Goal: Entertainment & Leisure: Consume media (video, audio)

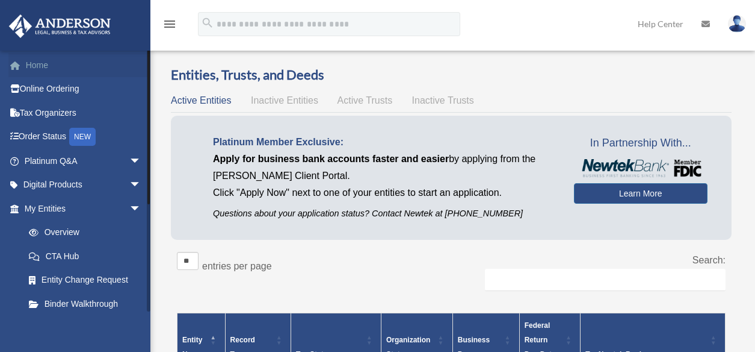
scroll to position [289, 0]
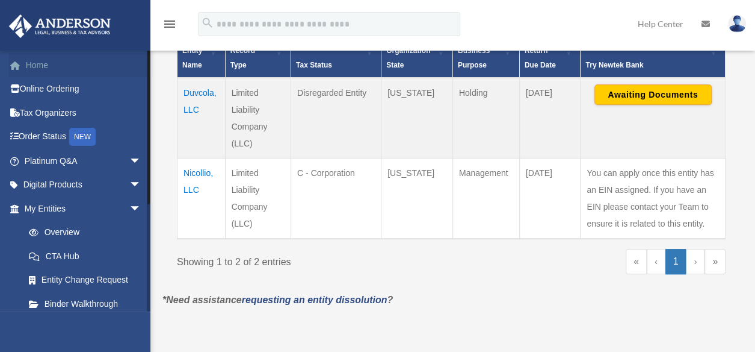
click at [41, 63] on link "Home" at bounding box center [83, 65] width 151 height 24
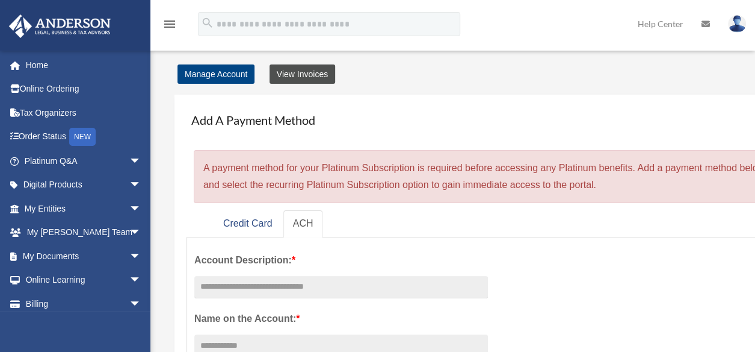
click at [294, 73] on link "View Invoices" at bounding box center [303, 73] width 66 height 19
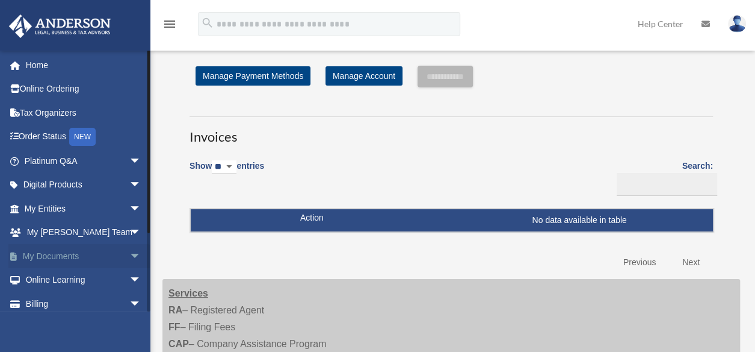
click at [129, 258] on span "arrow_drop_down" at bounding box center [141, 256] width 24 height 25
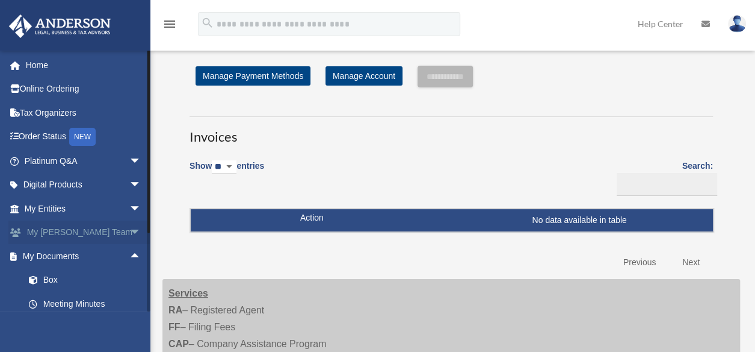
click at [129, 232] on span "arrow_drop_down" at bounding box center [141, 232] width 24 height 25
click at [129, 229] on span "arrow_drop_up" at bounding box center [141, 232] width 24 height 25
click at [129, 255] on span "arrow_drop_up" at bounding box center [141, 256] width 24 height 25
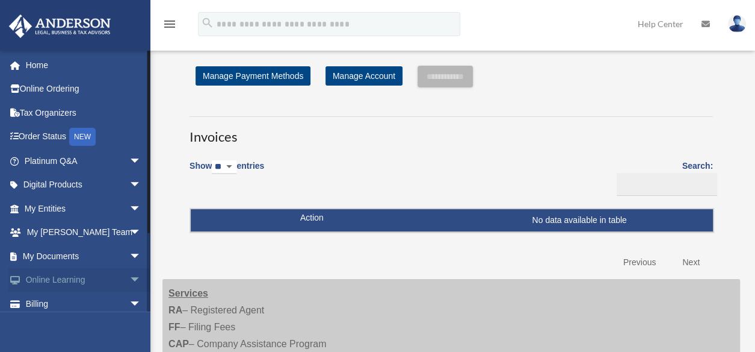
click at [129, 277] on span "arrow_drop_down" at bounding box center [141, 280] width 24 height 25
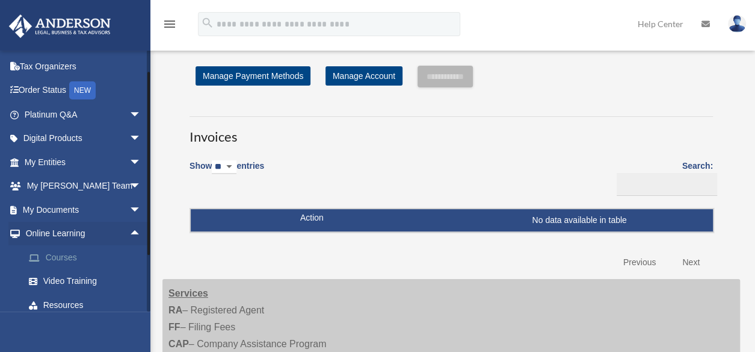
scroll to position [48, 0]
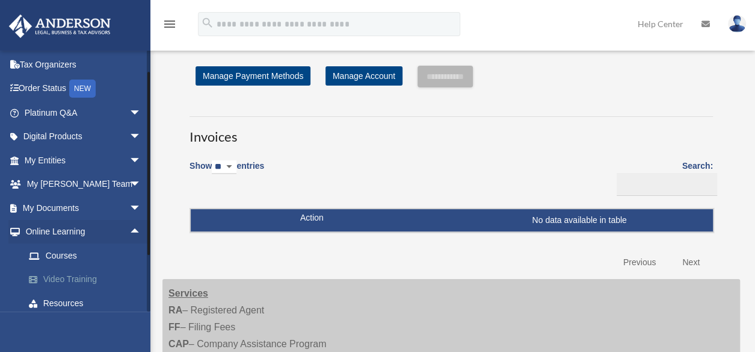
click at [67, 280] on link "Video Training" at bounding box center [88, 279] width 143 height 24
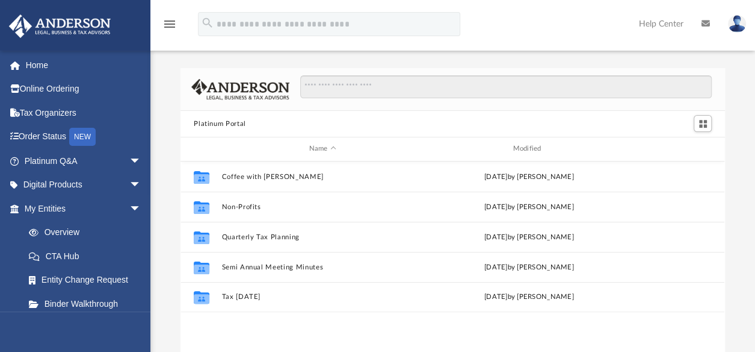
scroll to position [264, 535]
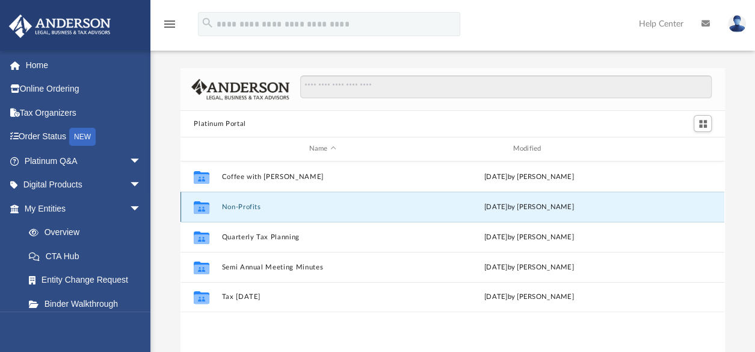
click at [250, 209] on button "Non-Profits" at bounding box center [323, 207] width 202 height 8
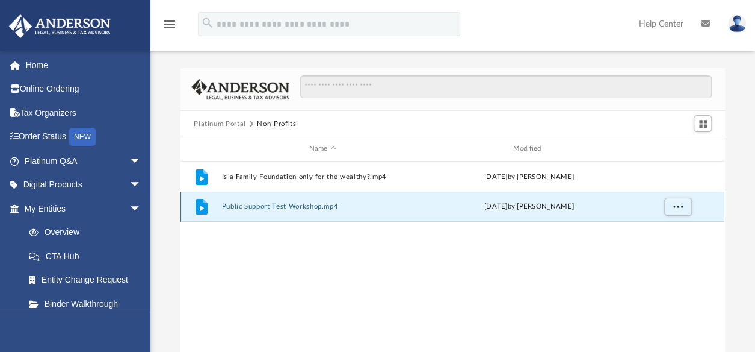
click at [250, 209] on button "Public Support Test Workshop.mp4" at bounding box center [323, 206] width 202 height 8
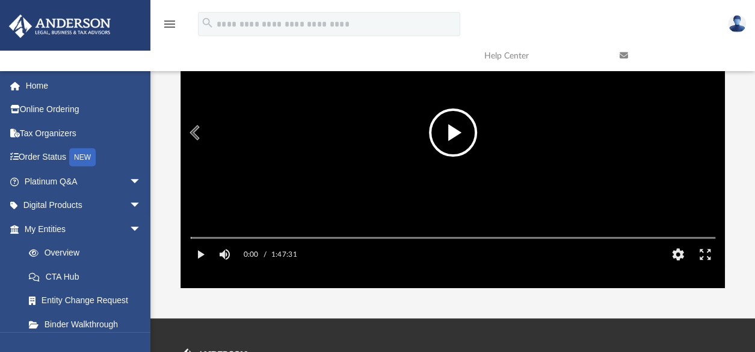
scroll to position [124, 0]
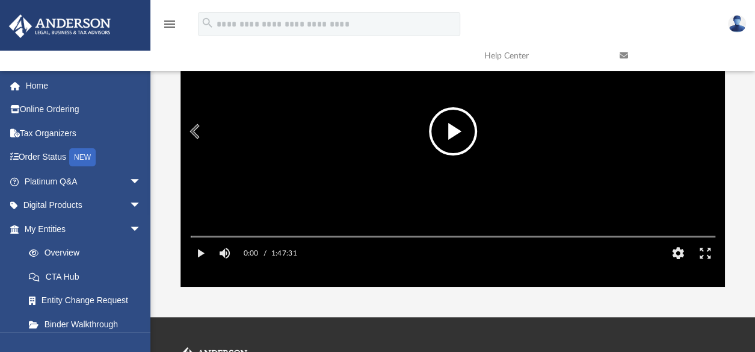
click at [454, 123] on button "File preview" at bounding box center [453, 131] width 48 height 48
click at [705, 265] on button "Enter fullscreen" at bounding box center [705, 253] width 27 height 24
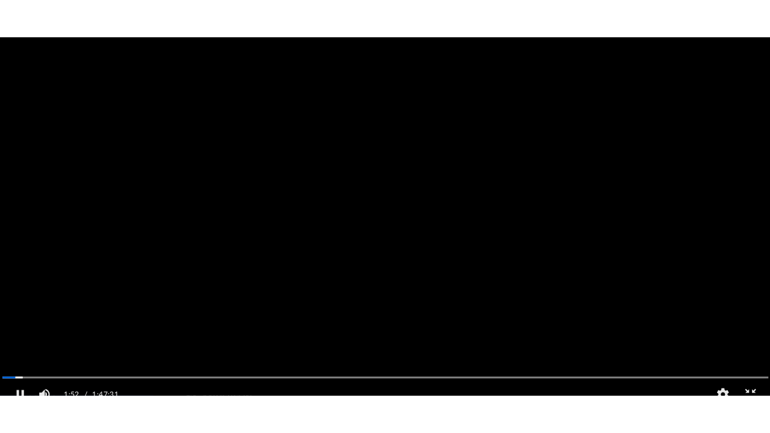
scroll to position [264, 548]
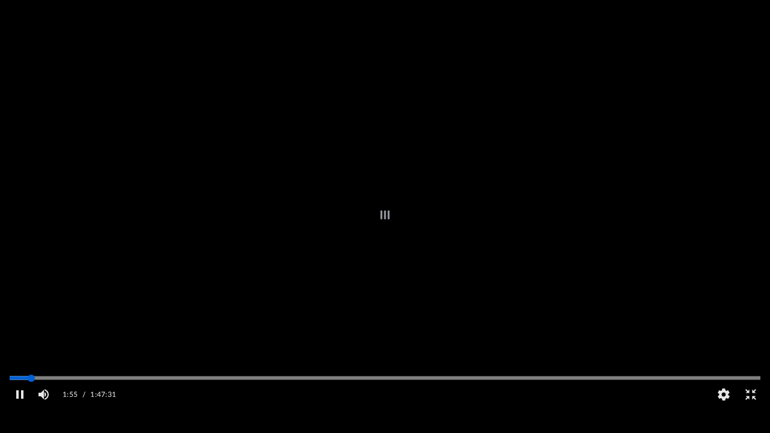
click at [31, 351] on div "Autoplay Disabled Speed Normal Quality Auto Subtitles/CC Off Audio Autoplay Dis…" at bounding box center [385, 216] width 770 height 433
click at [40, 351] on div "Autoplay Disabled Speed Normal Quality Auto Subtitles/CC Off Audio Autoplay Dis…" at bounding box center [385, 216] width 770 height 433
click at [49, 351] on div "Media Slider" at bounding box center [385, 378] width 751 height 2
click at [49, 351] on div "Autoplay Disabled Speed Normal Quality Auto Subtitles/CC Off Audio Autoplay Dis…" at bounding box center [385, 216] width 770 height 433
click at [47, 351] on div "Media Slider" at bounding box center [46, 378] width 7 height 7
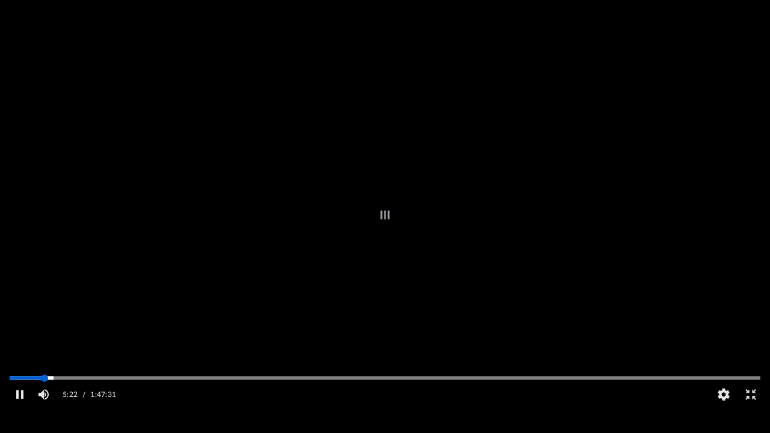
click at [45, 351] on div "Autoplay Disabled Speed Normal Quality Auto Subtitles/CC Off Audio Autoplay Dis…" at bounding box center [385, 216] width 770 height 433
click at [125, 351] on div "Media Slider" at bounding box center [385, 378] width 770 height 10
click at [126, 351] on div "Media Slider" at bounding box center [385, 378] width 770 height 10
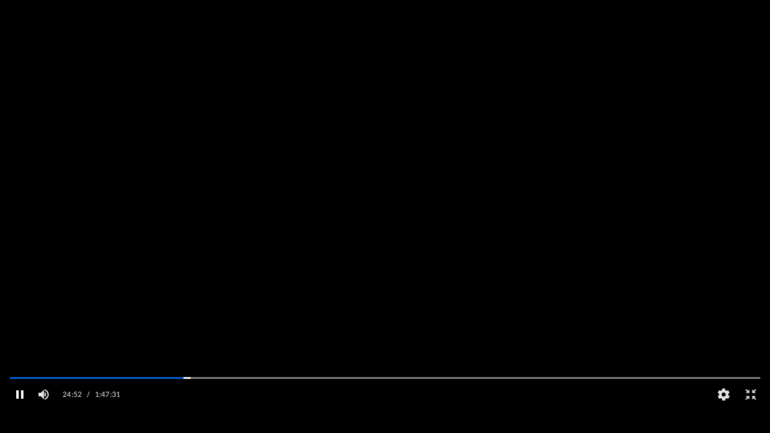
click at [17, 351] on button "Pause" at bounding box center [19, 395] width 27 height 24
